Goal: Task Accomplishment & Management: Use online tool/utility

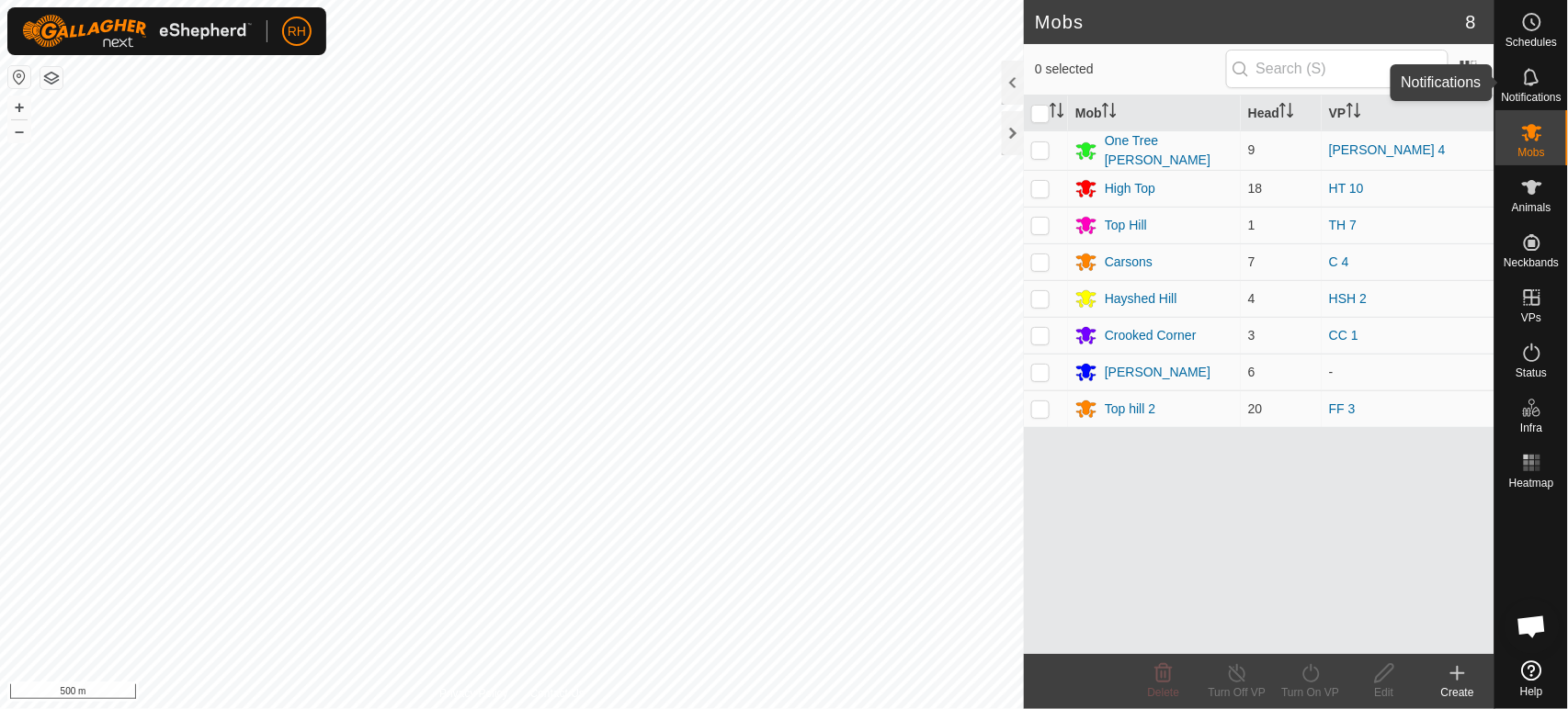
click at [1530, 81] on icon at bounding box center [1531, 76] width 22 height 22
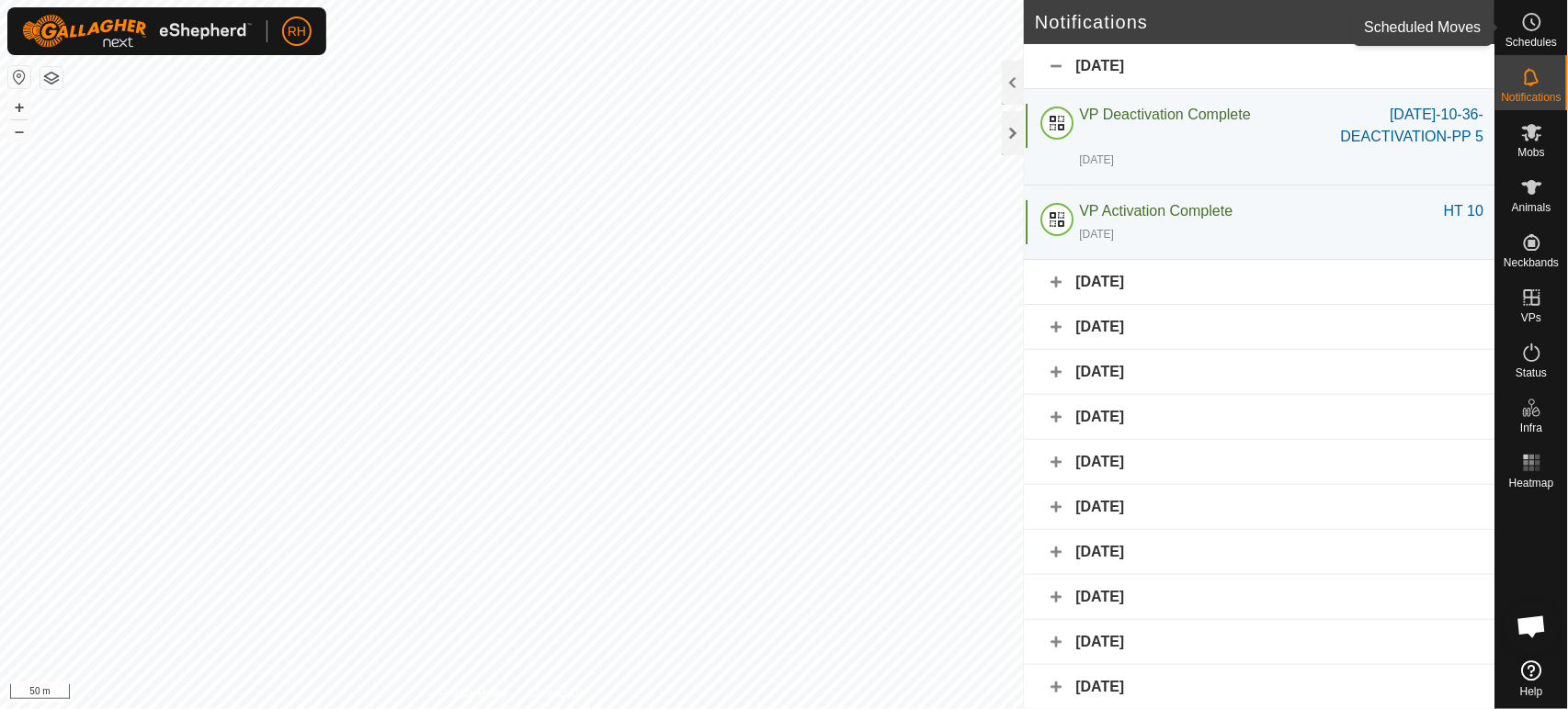
click at [1539, 27] on icon at bounding box center [1531, 22] width 22 height 22
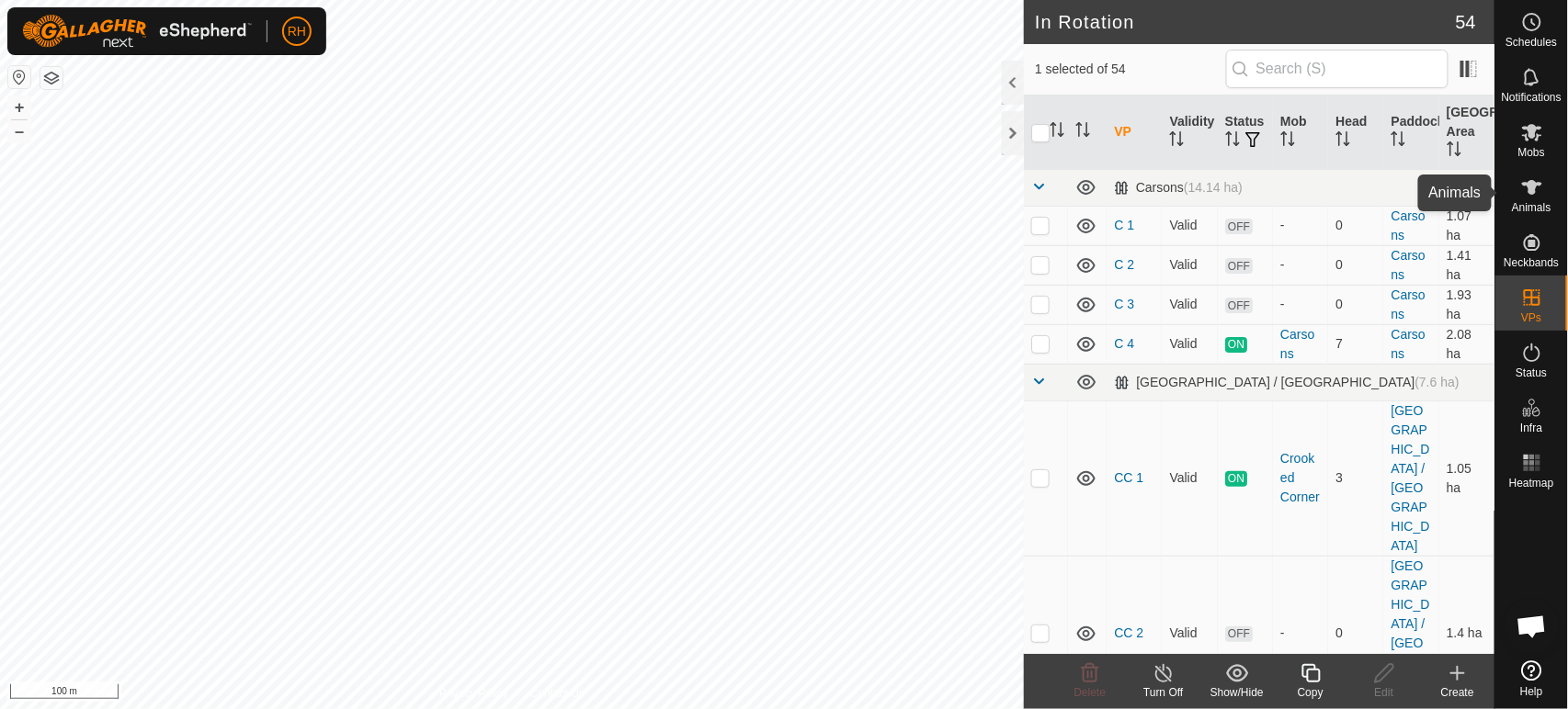
click at [1530, 190] on icon at bounding box center [1531, 188] width 20 height 15
checkbox input "true"
checkbox input "false"
checkbox input "true"
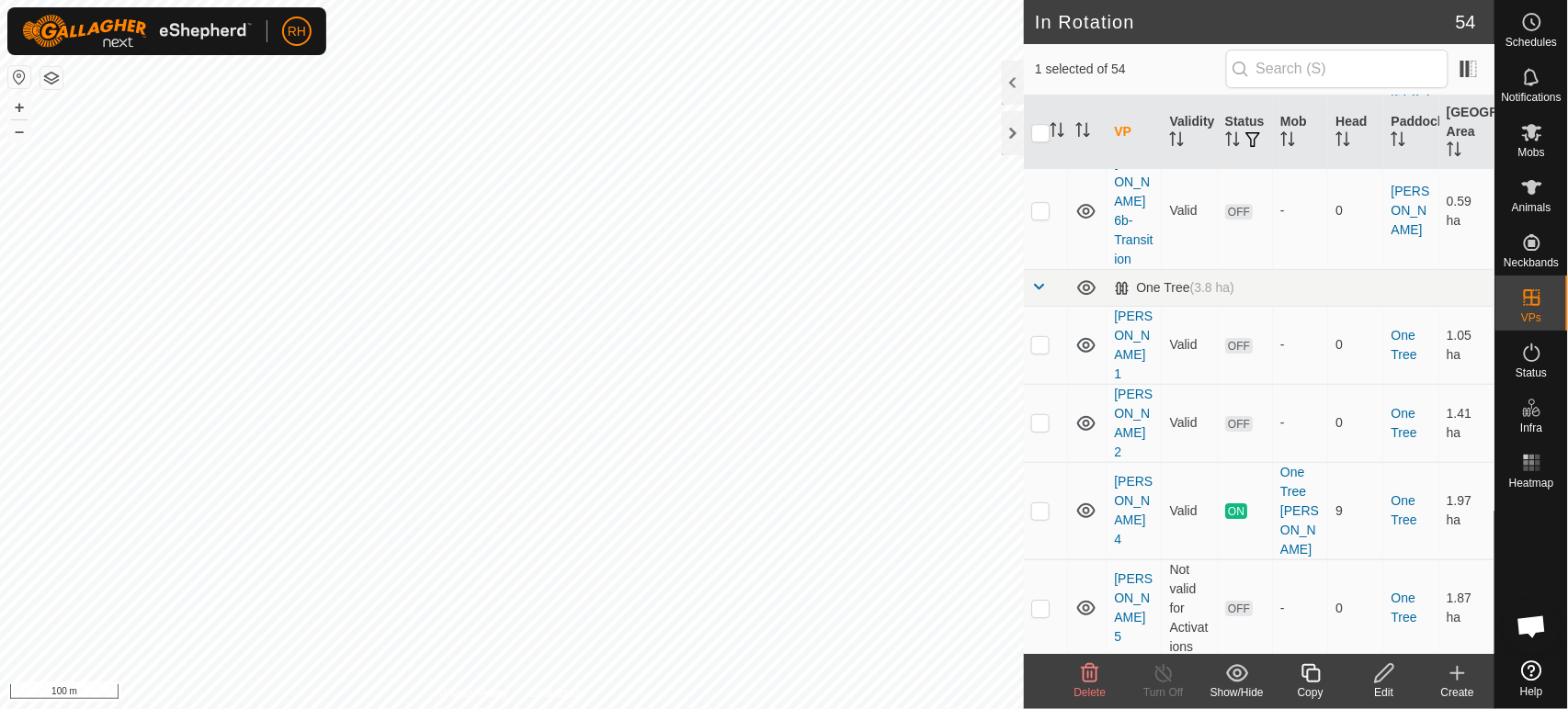
scroll to position [2144, 0]
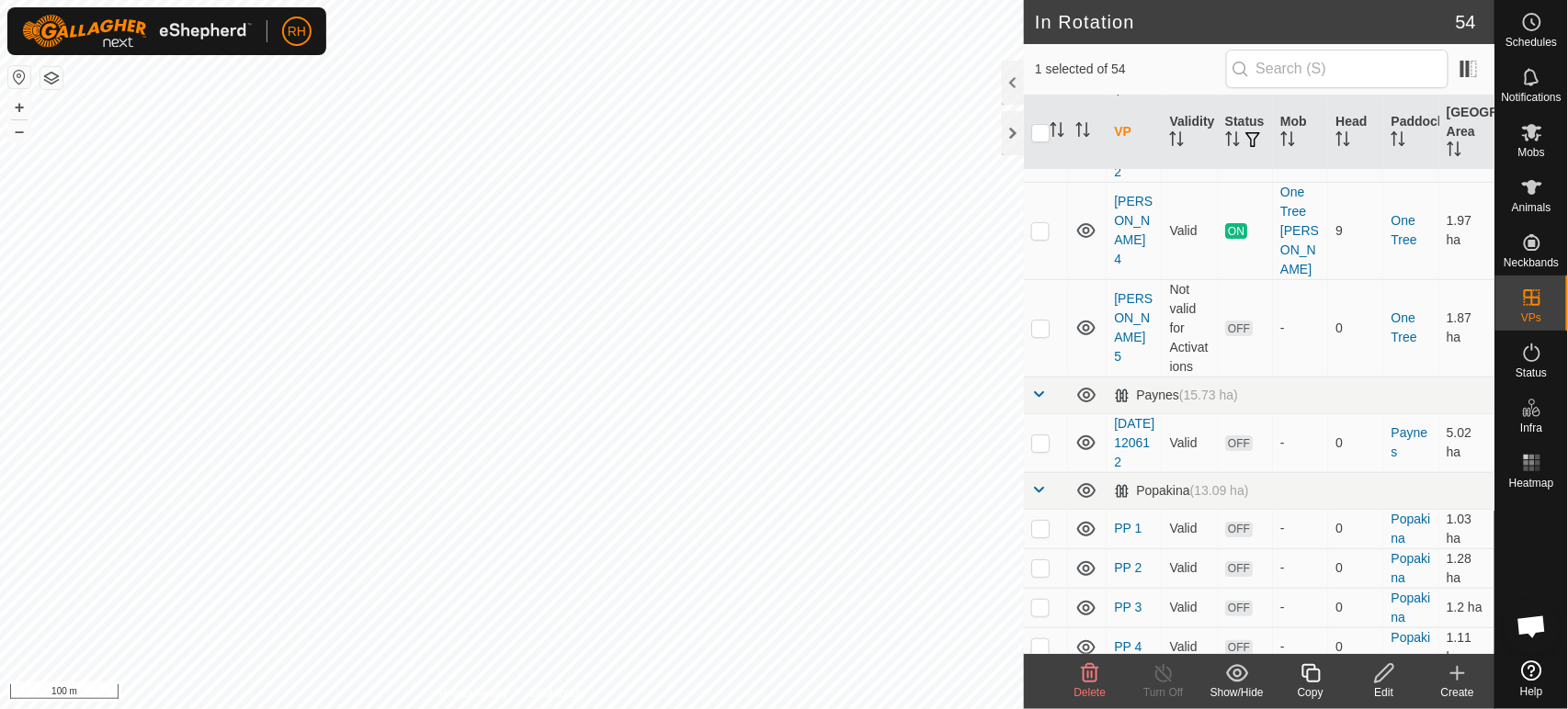
click at [1317, 673] on icon at bounding box center [1310, 673] width 23 height 22
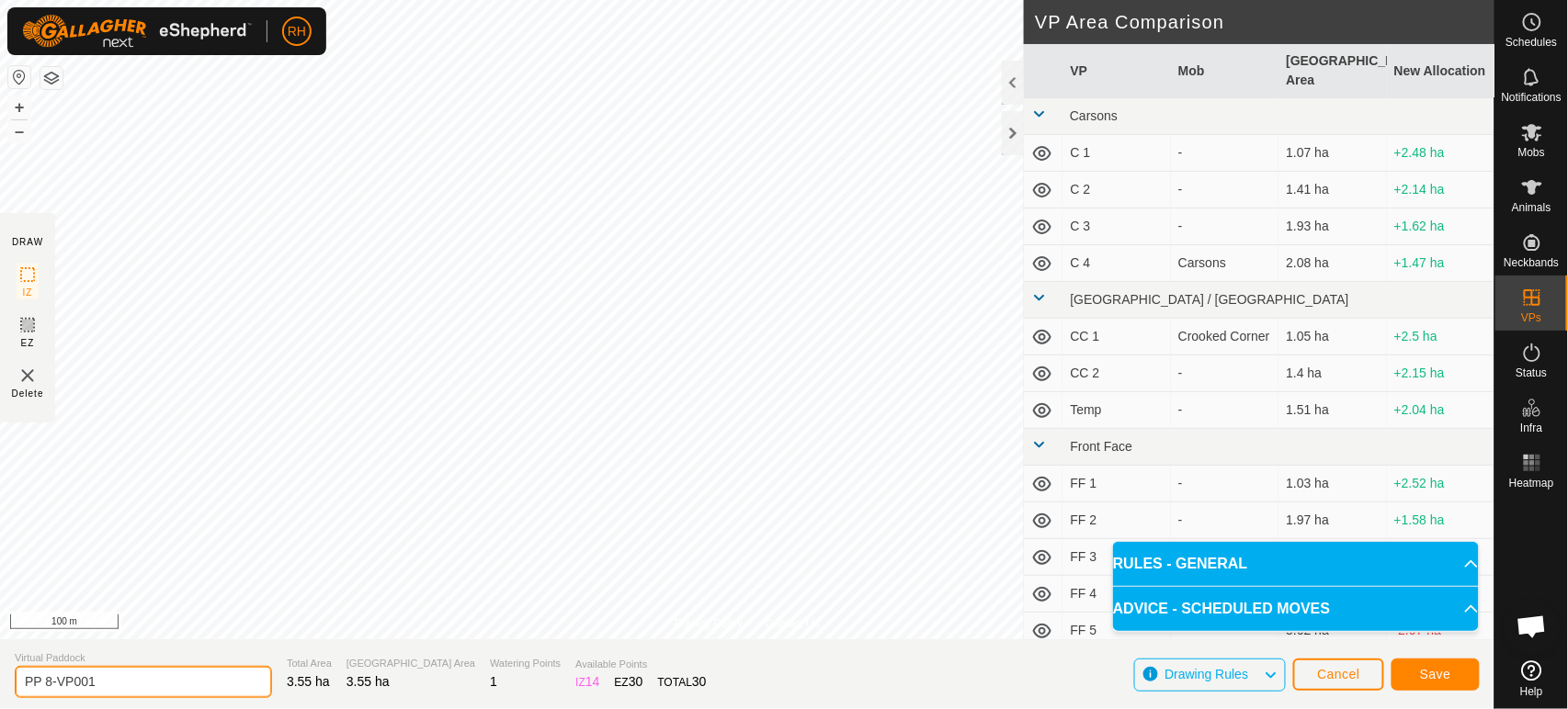
click at [110, 684] on input "PP 8-VP001" at bounding box center [143, 683] width 258 height 32
type input "PP 9 temp"
click at [1433, 676] on span "Save" at bounding box center [1435, 675] width 31 height 15
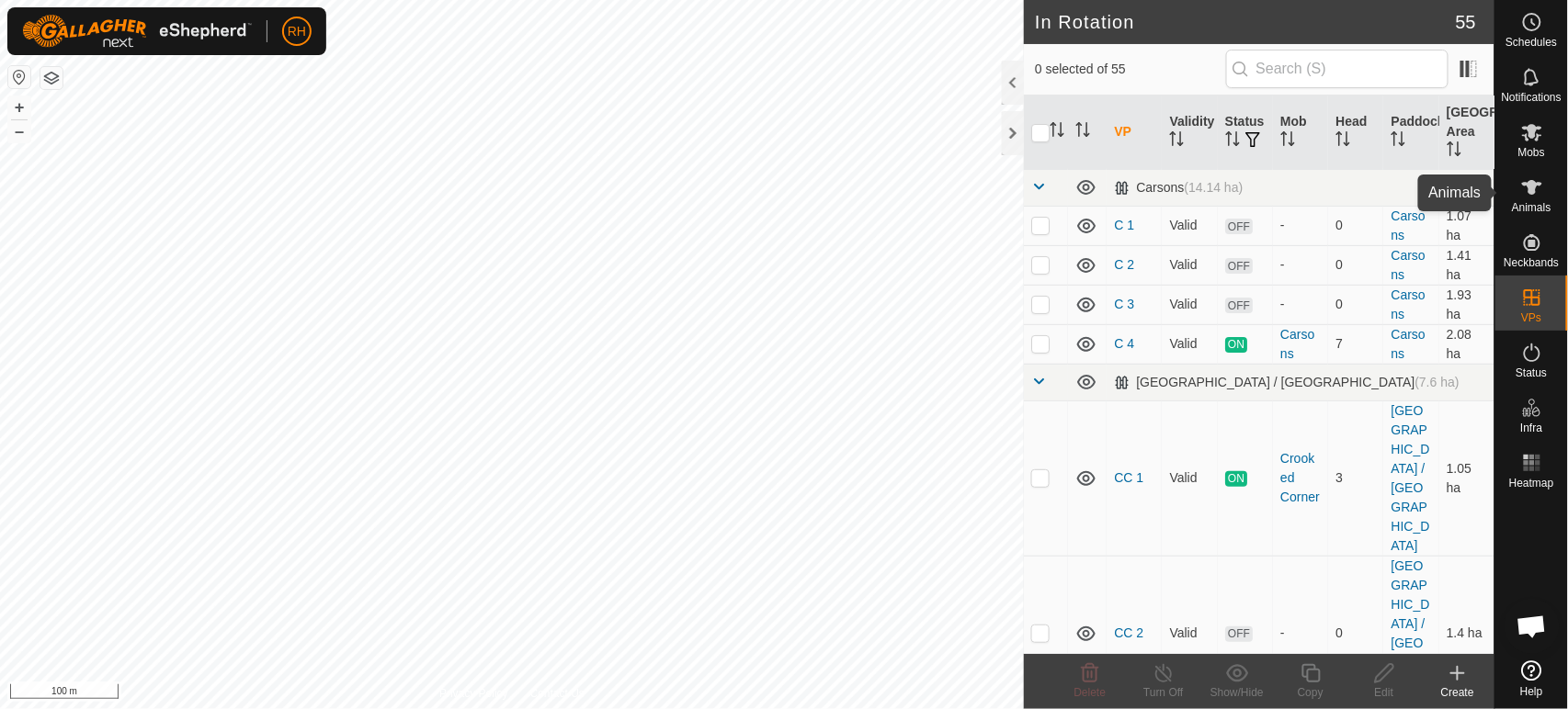
click at [1539, 190] on icon at bounding box center [1531, 187] width 22 height 22
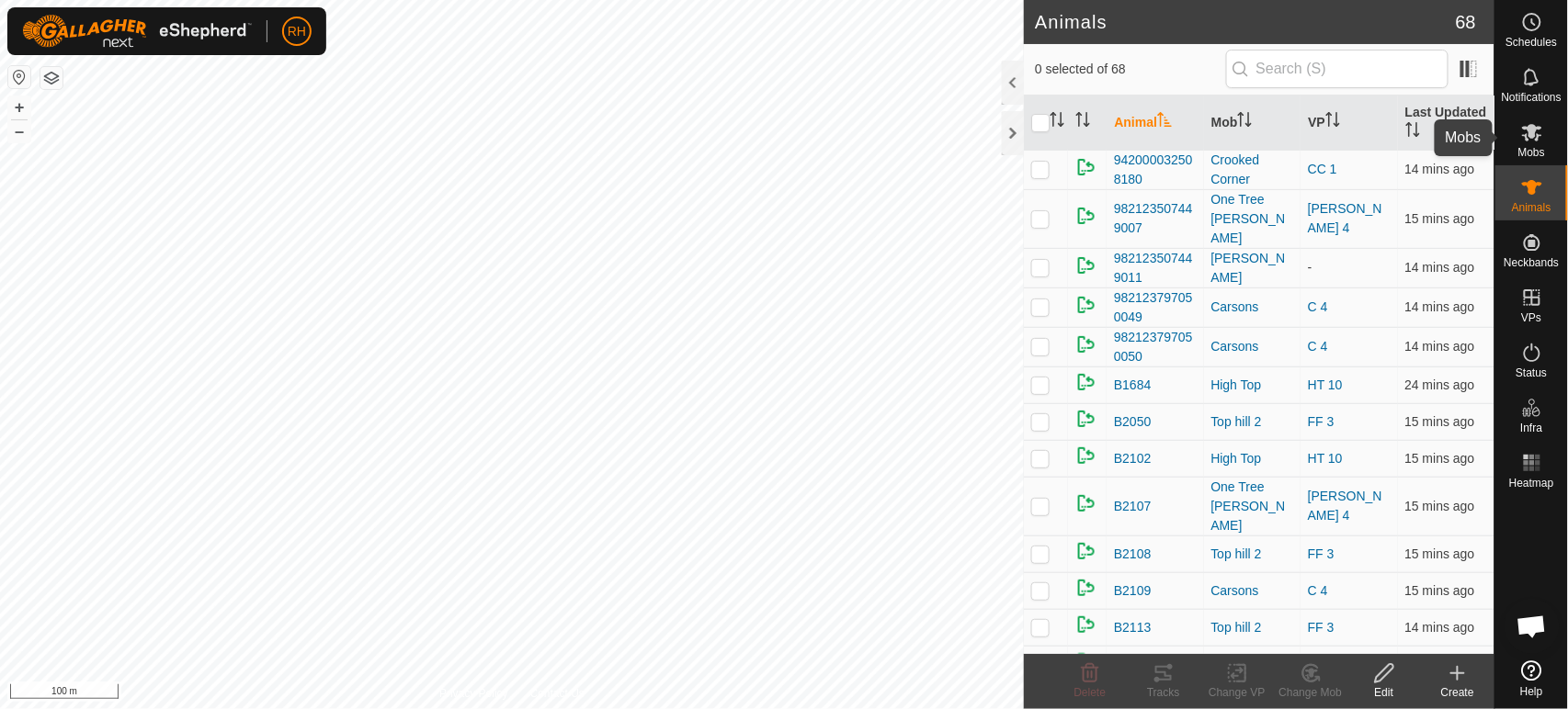
click at [1530, 138] on icon at bounding box center [1531, 131] width 22 height 22
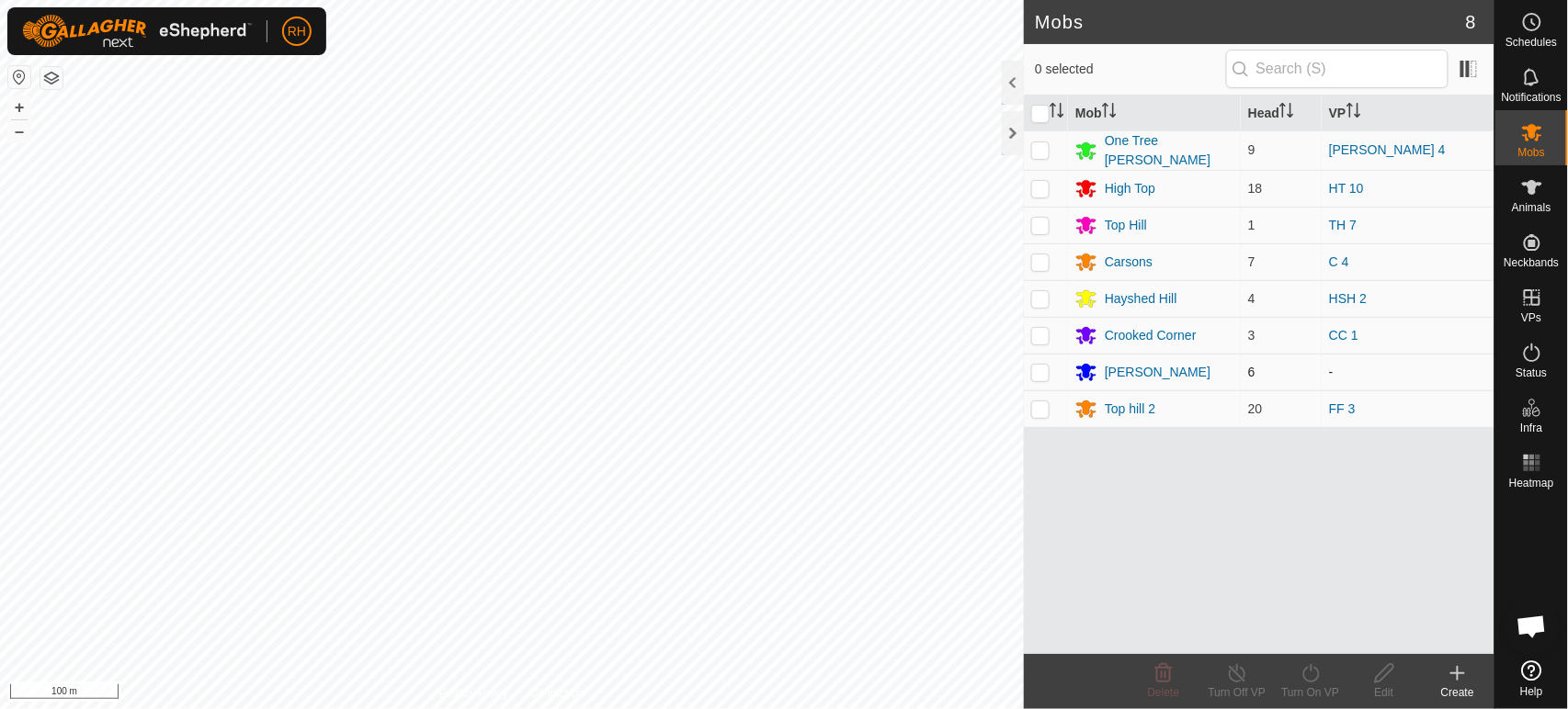
click at [1045, 371] on p-checkbox at bounding box center [1039, 372] width 18 height 15
checkbox input "true"
click at [1308, 670] on icon at bounding box center [1310, 673] width 23 height 22
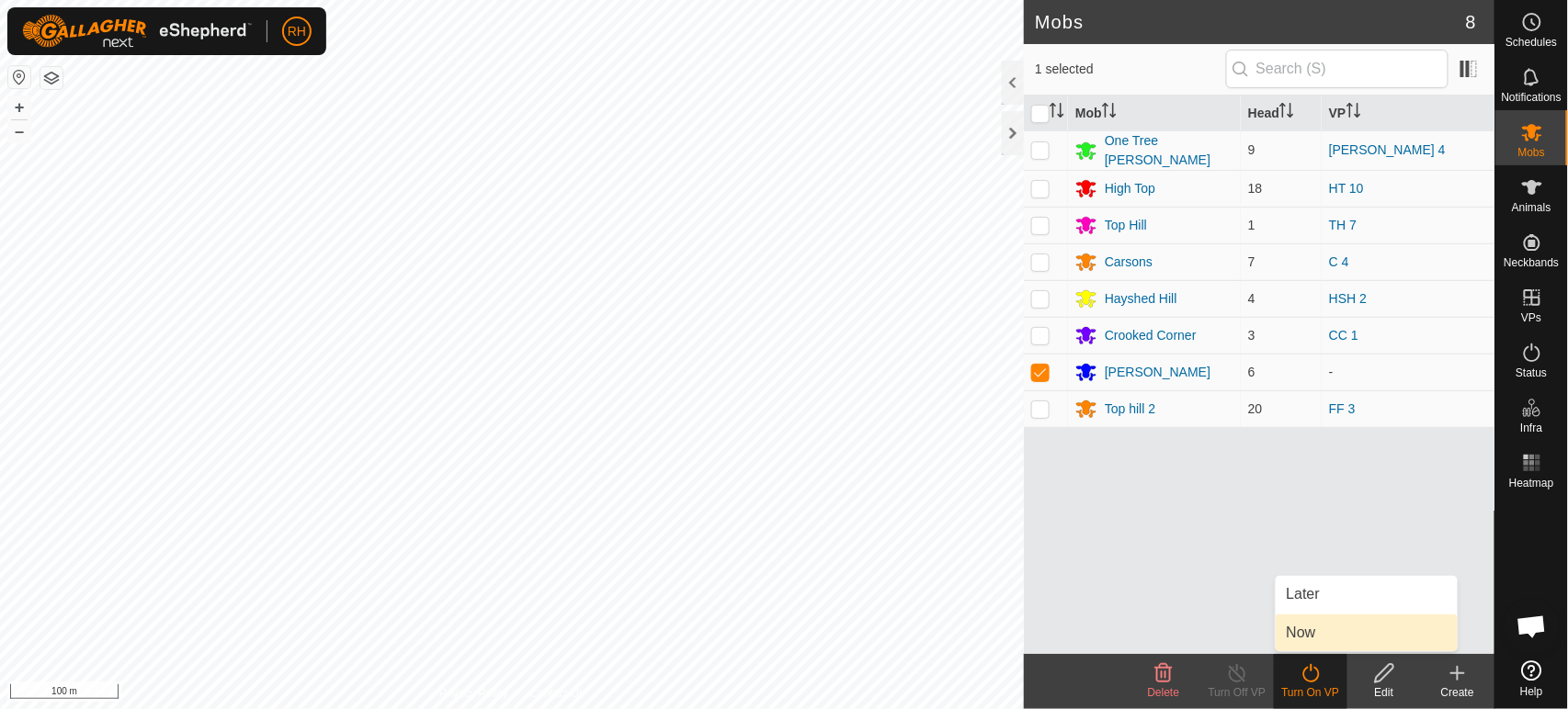
click at [1316, 631] on link "Now" at bounding box center [1366, 633] width 182 height 37
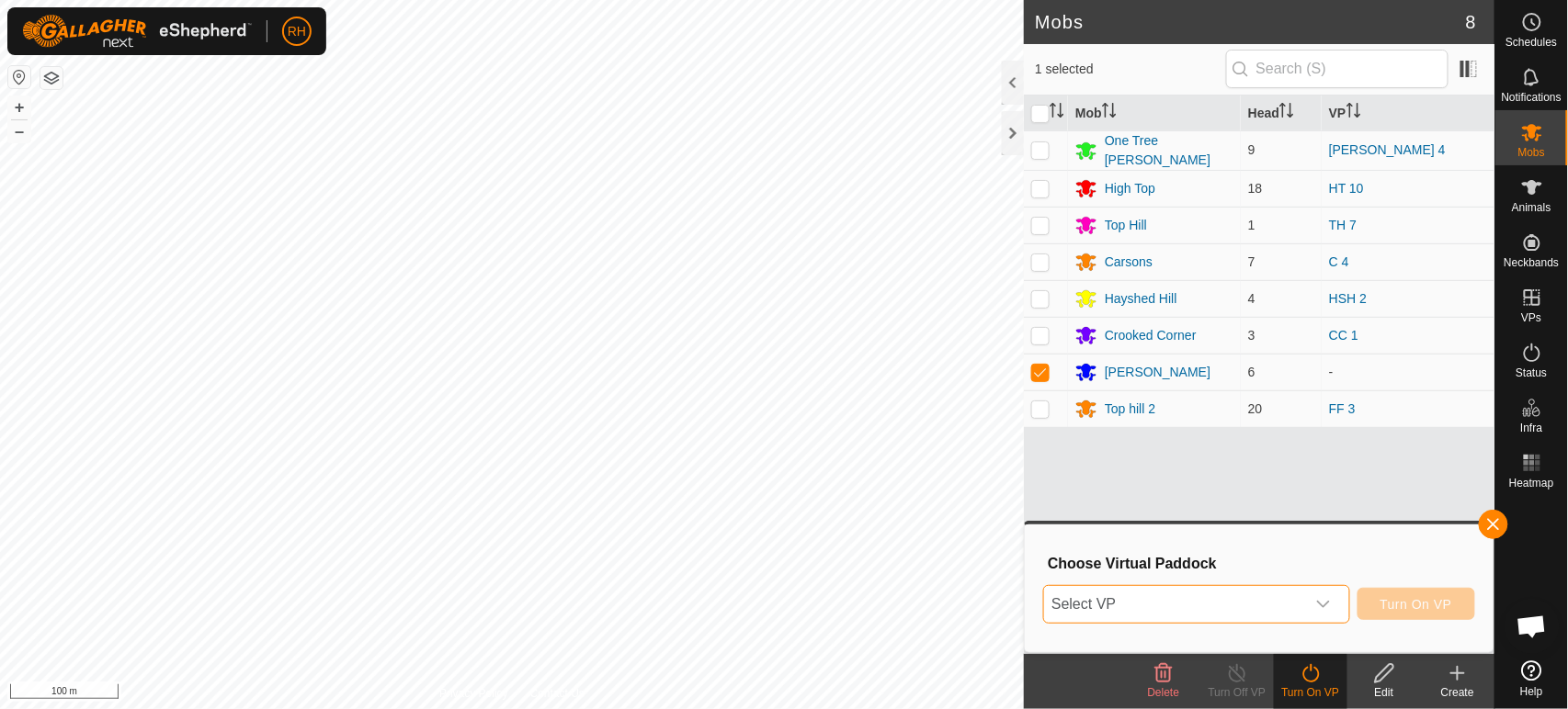
click at [1242, 612] on span "Select VP" at bounding box center [1173, 604] width 260 height 37
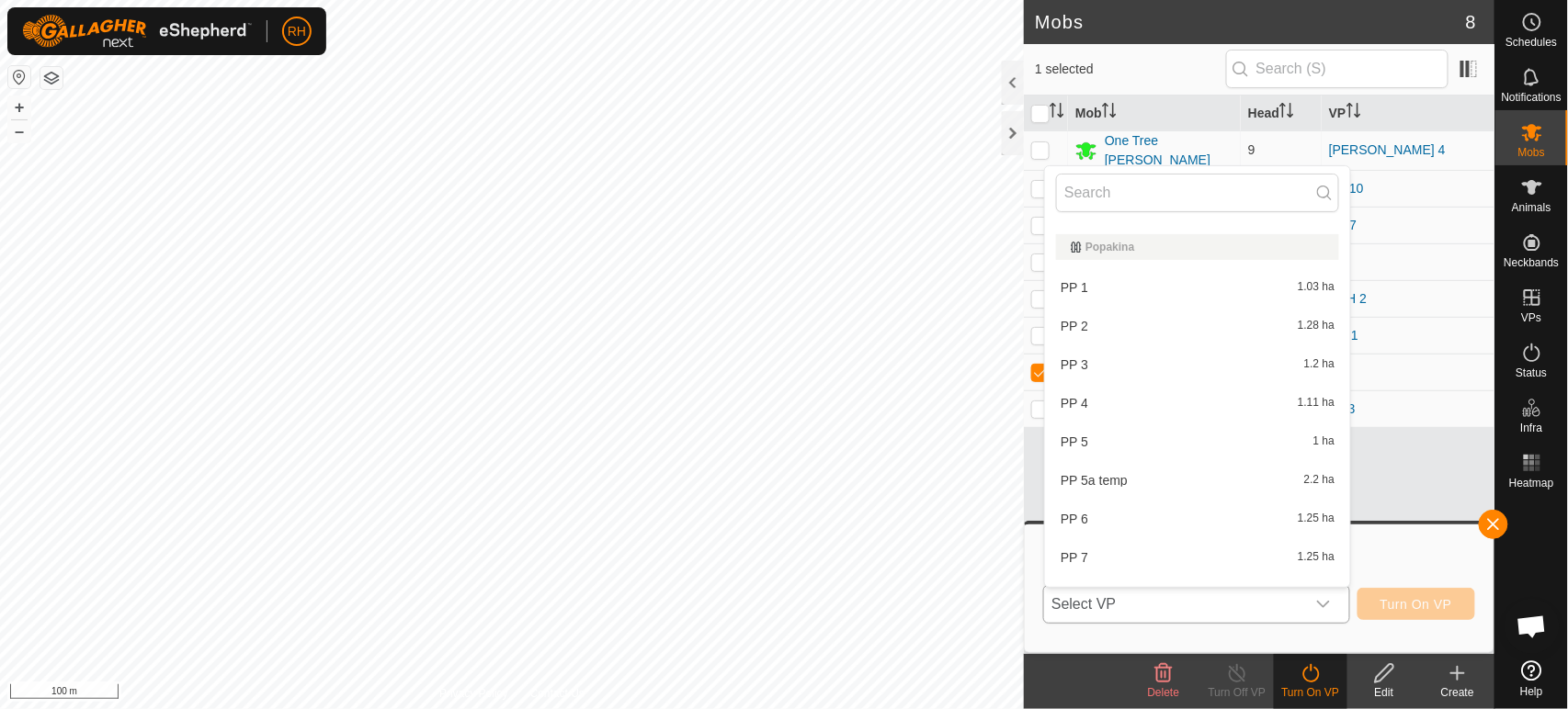
scroll to position [1838, 0]
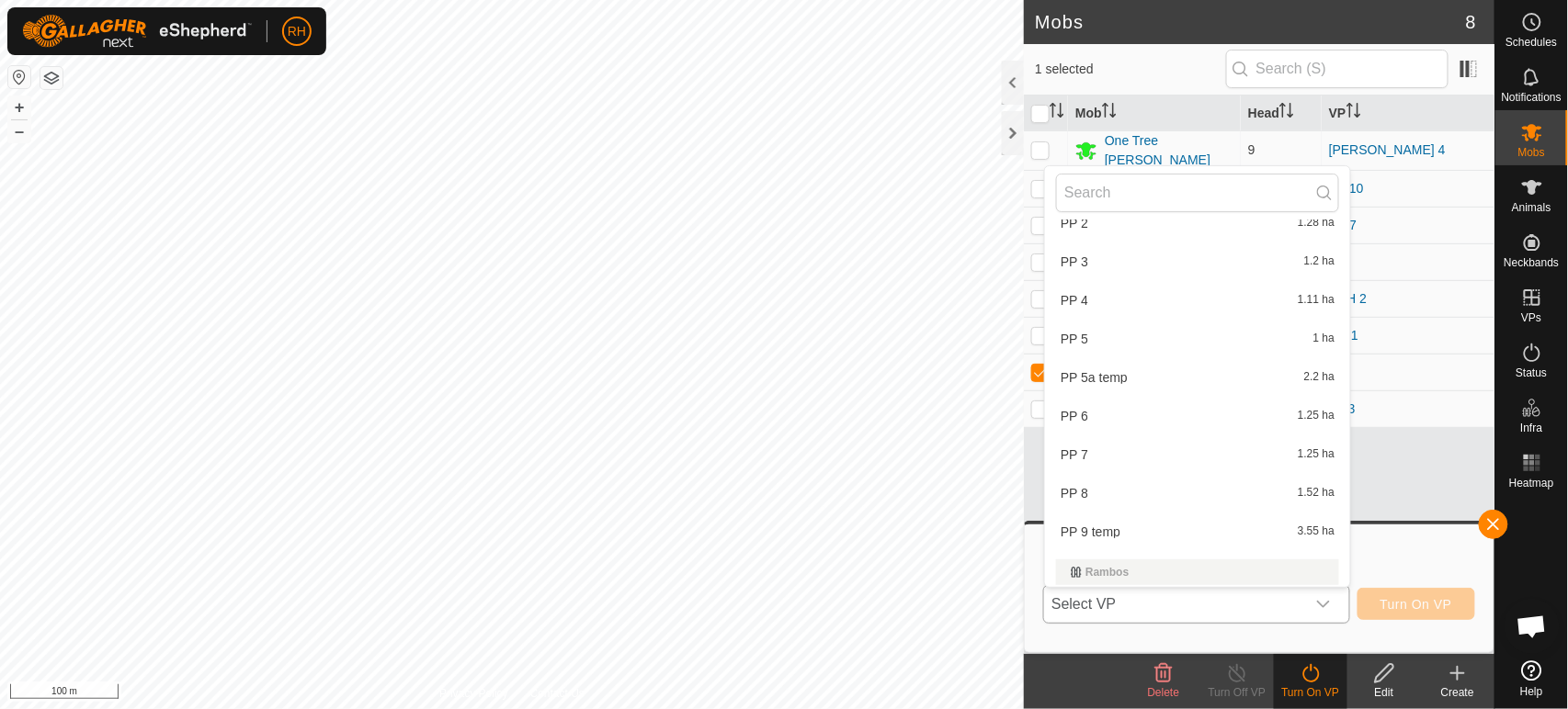
click at [1153, 519] on li "PP 9 temp 3.55 ha" at bounding box center [1197, 532] width 305 height 37
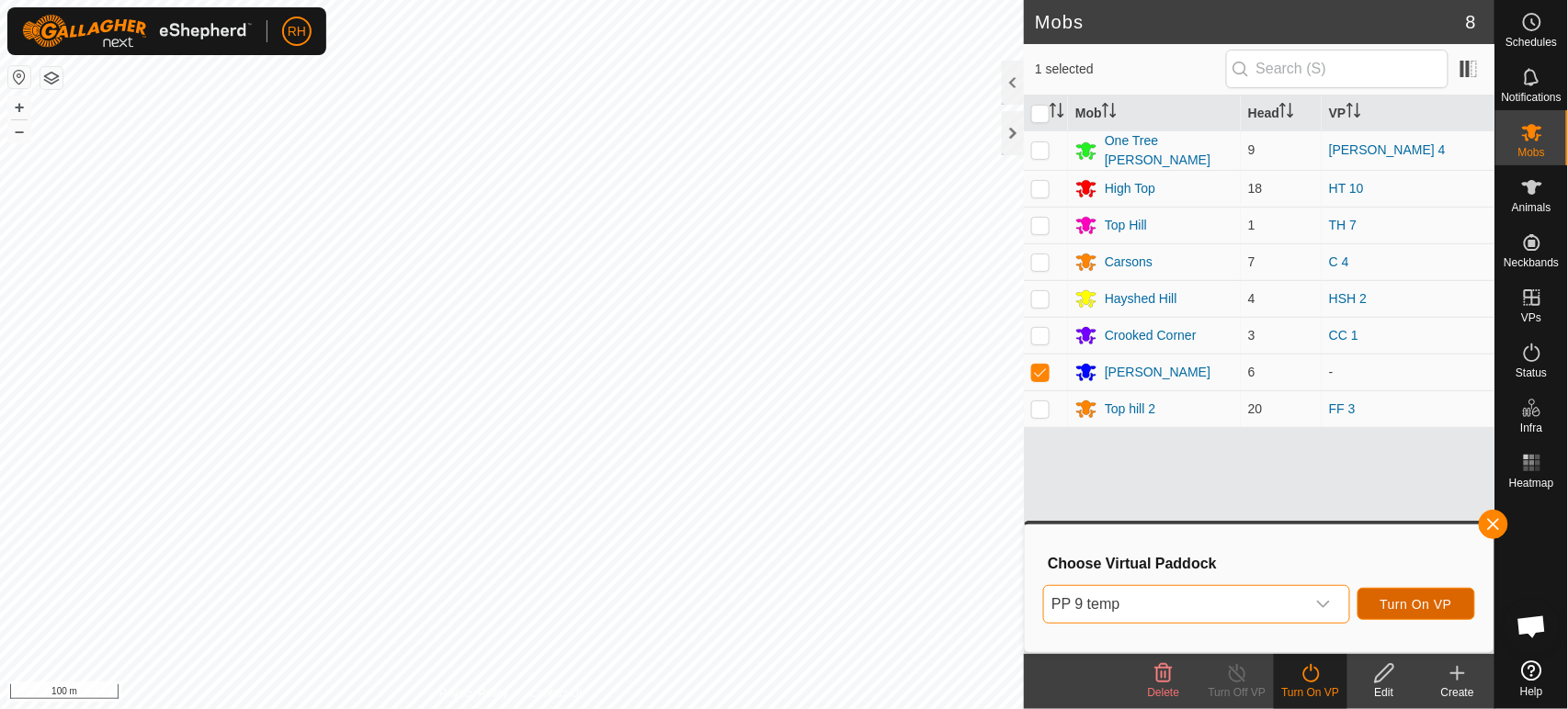
click at [1429, 599] on span "Turn On VP" at bounding box center [1416, 605] width 72 height 15
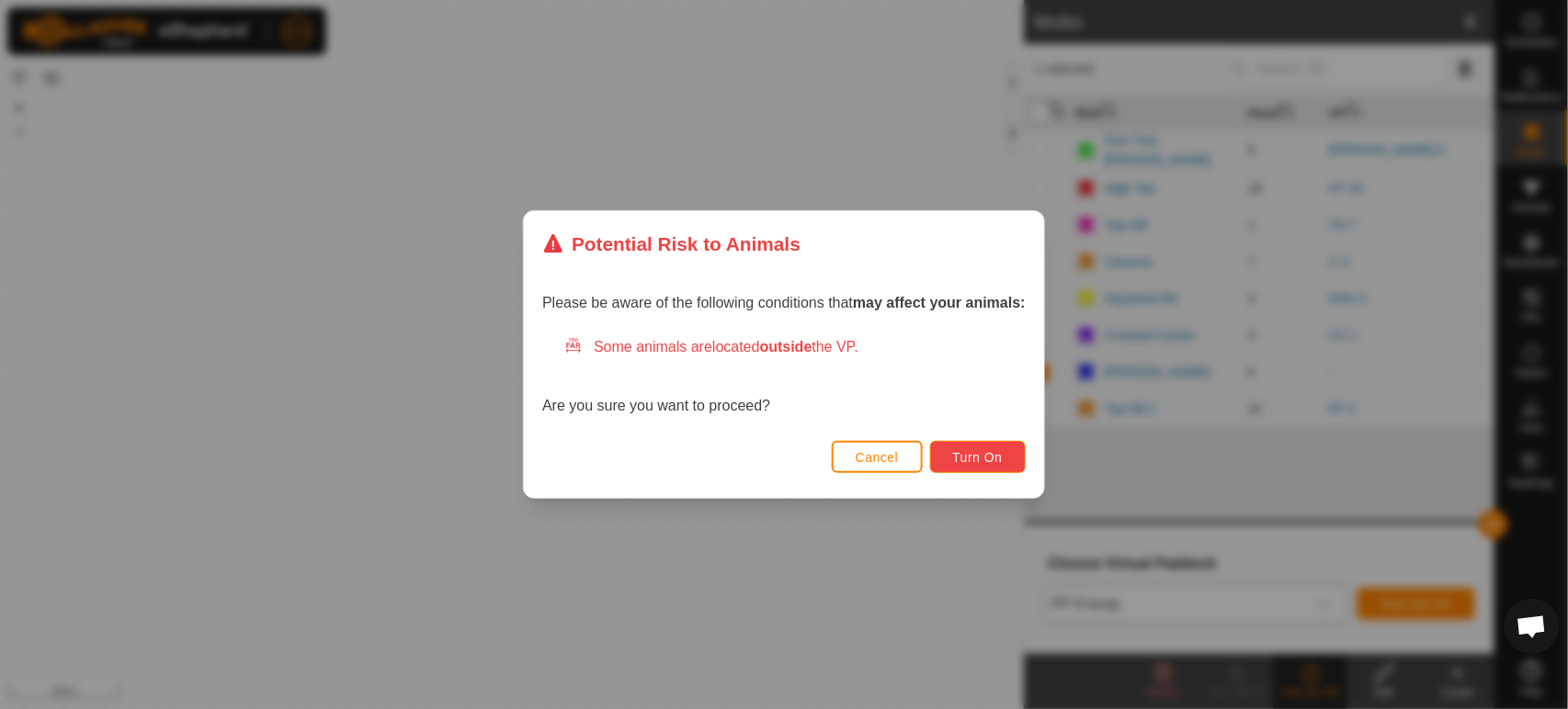
click at [987, 455] on span "Turn On" at bounding box center [977, 458] width 50 height 15
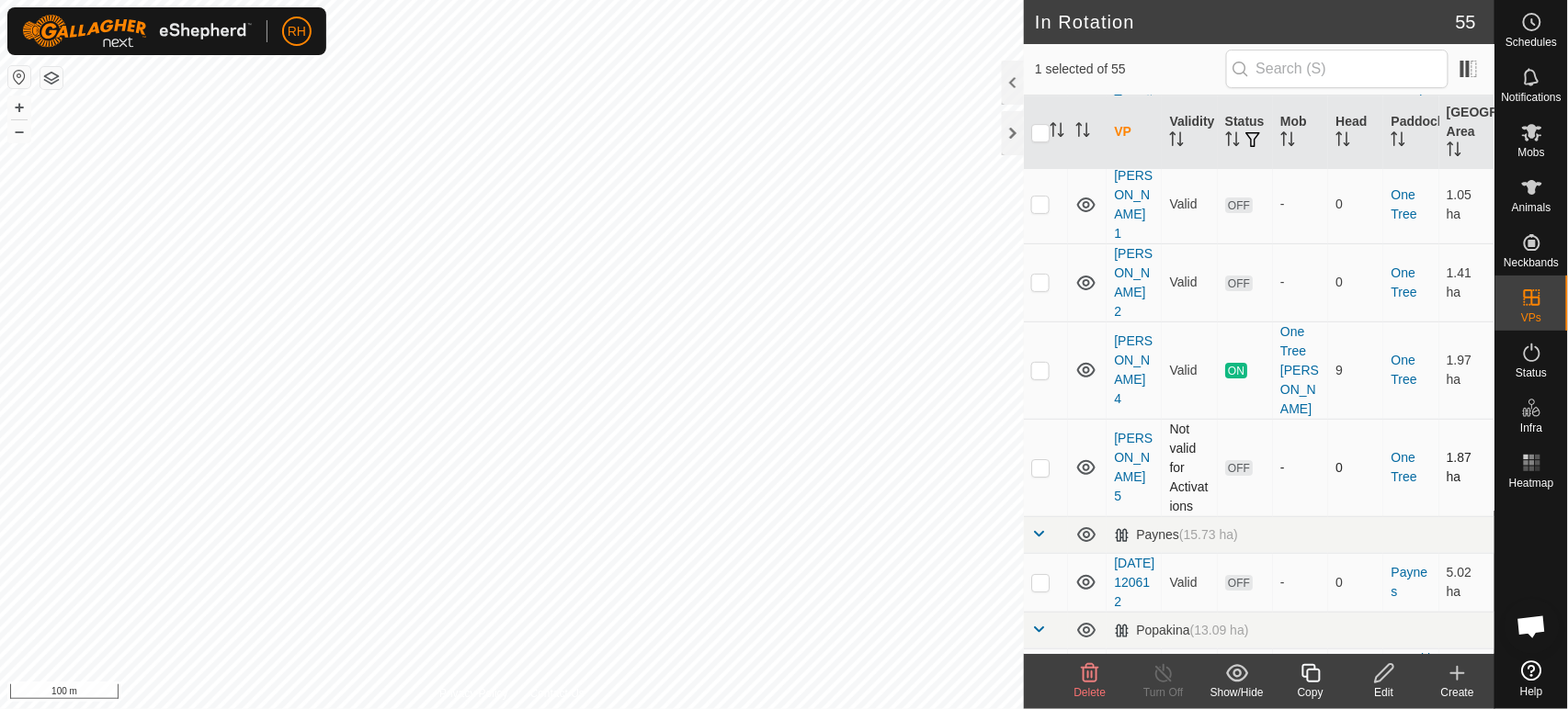
scroll to position [2042, 0]
